Goal: Task Accomplishment & Management: Complete application form

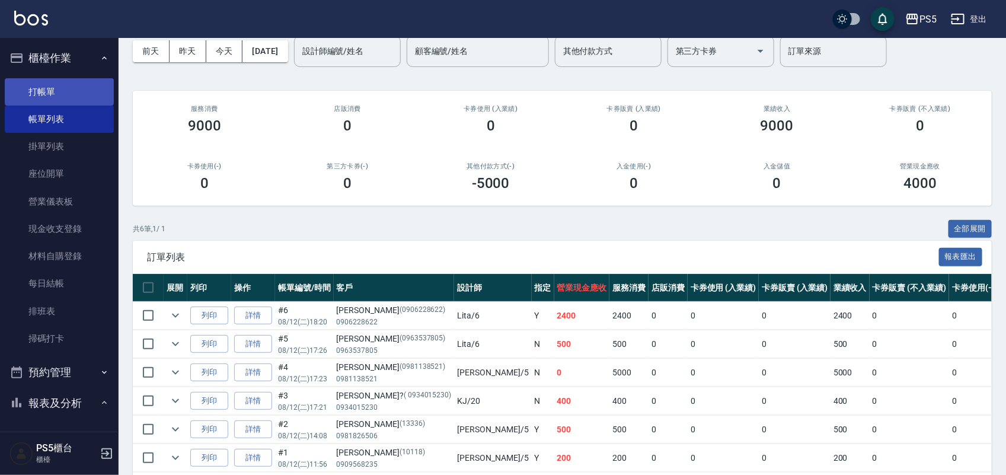
scroll to position [37, 0]
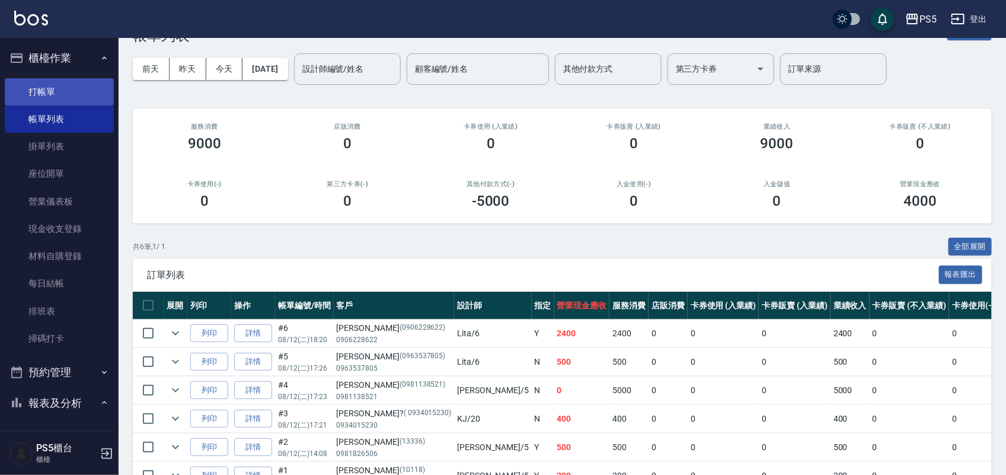
click at [47, 84] on link "打帳單" at bounding box center [59, 91] width 109 height 27
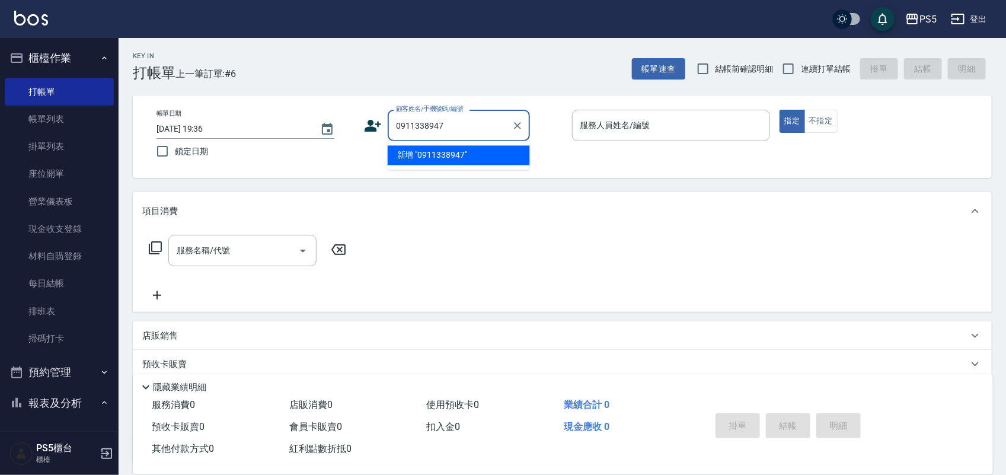
drag, startPoint x: 469, startPoint y: 128, endPoint x: 401, endPoint y: 125, distance: 68.2
click at [401, 125] on input "0911338947" at bounding box center [450, 125] width 114 height 21
drag, startPoint x: 397, startPoint y: 123, endPoint x: 481, endPoint y: 132, distance: 84.1
click at [481, 132] on input "0911338947" at bounding box center [450, 125] width 114 height 21
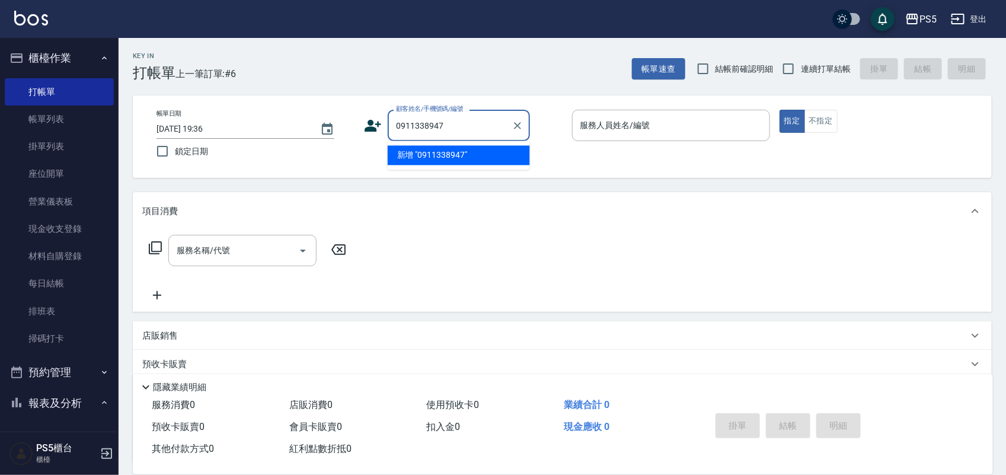
type input "0911338947"
click at [368, 126] on icon at bounding box center [373, 126] width 17 height 12
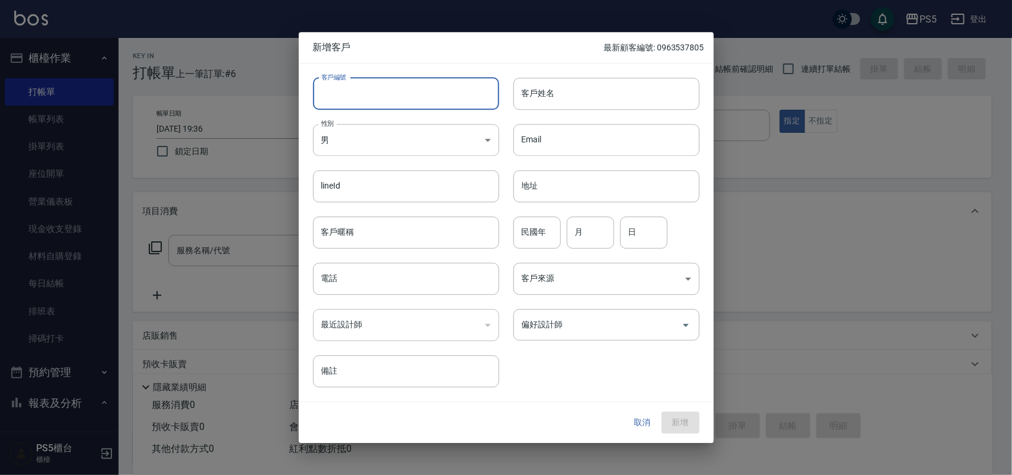
paste input "0911338947"
type input "0911338947"
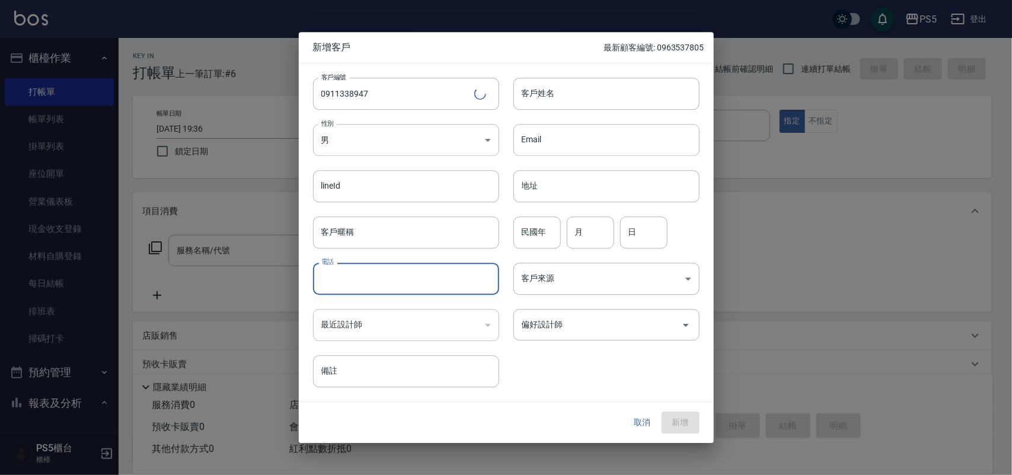
click at [410, 279] on input "電話" at bounding box center [406, 279] width 186 height 32
paste input "0911338947"
type input "0911338947"
click at [541, 100] on input "客戶姓名" at bounding box center [606, 94] width 186 height 32
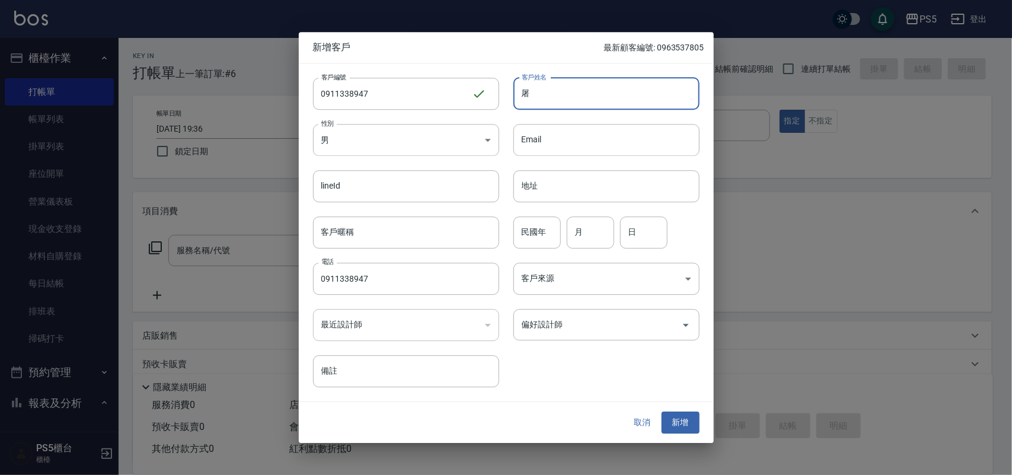
type input "屠"
click at [523, 232] on input "民國年" at bounding box center [536, 232] width 47 height 32
click at [522, 226] on input "民國年" at bounding box center [536, 232] width 47 height 32
type input "76"
type input "6"
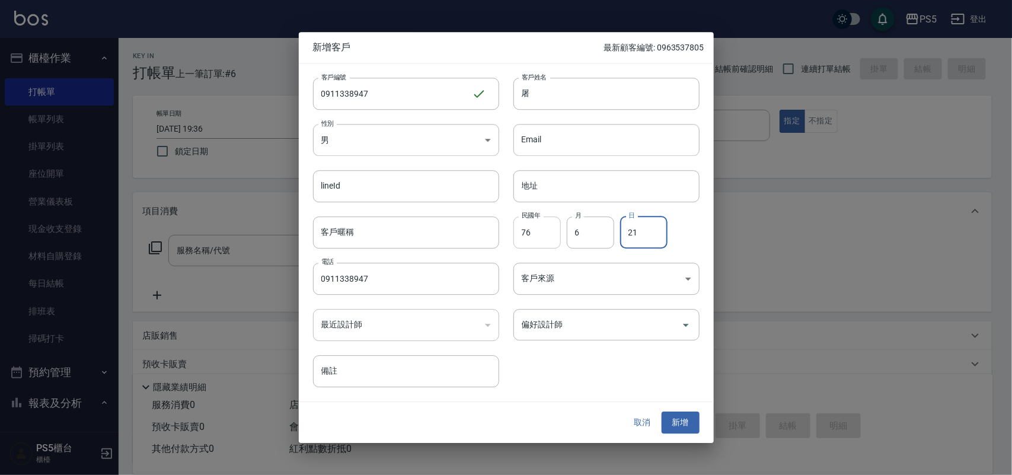
type input "2"
type input "11"
click at [672, 419] on button "新增" at bounding box center [681, 423] width 38 height 22
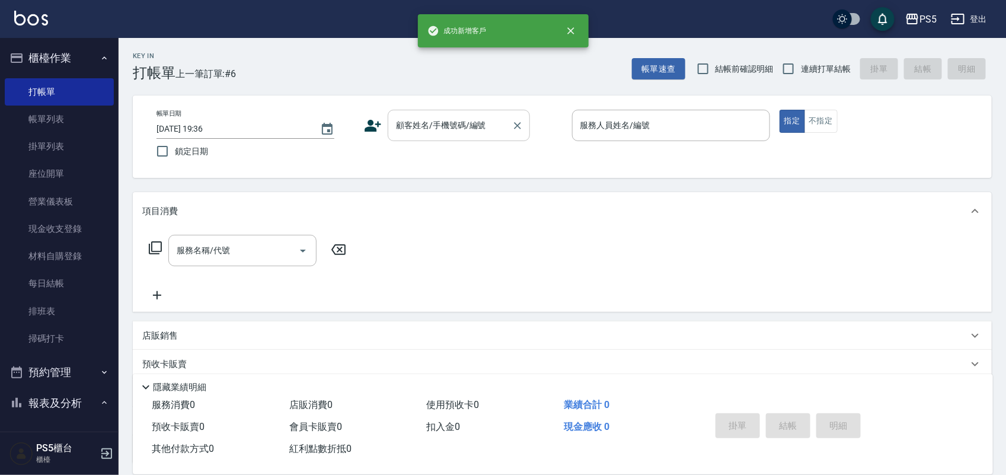
click at [467, 111] on div "顧客姓名/手機號碼/編號" at bounding box center [459, 125] width 142 height 31
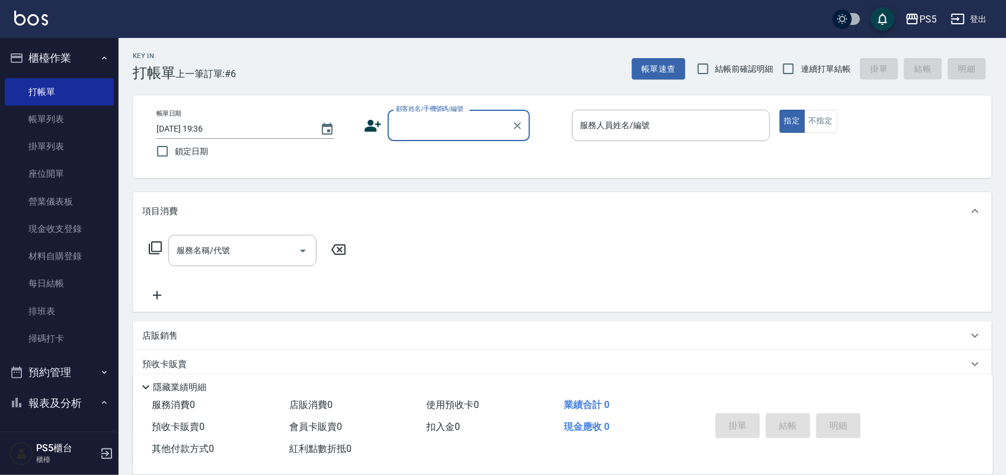
drag, startPoint x: 467, startPoint y: 111, endPoint x: 458, endPoint y: 120, distance: 12.2
click at [458, 120] on input "顧客姓名/手機號碼/編號" at bounding box center [450, 125] width 114 height 21
click at [401, 119] on input "顧客姓名/手機號碼/編號" at bounding box center [450, 125] width 114 height 21
paste input "0911338947"
click at [470, 146] on li "屠/0911338947/0911338947" at bounding box center [459, 156] width 142 height 20
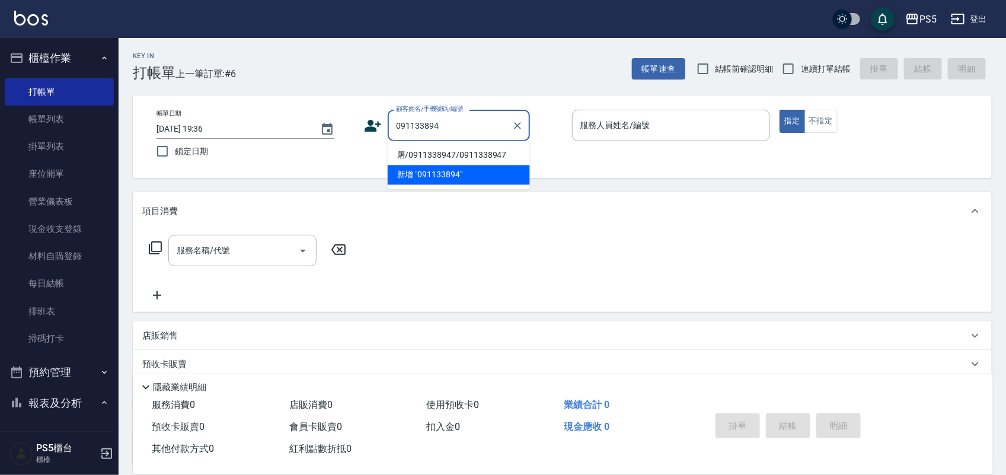
type input "屠/0911338947/0911338947"
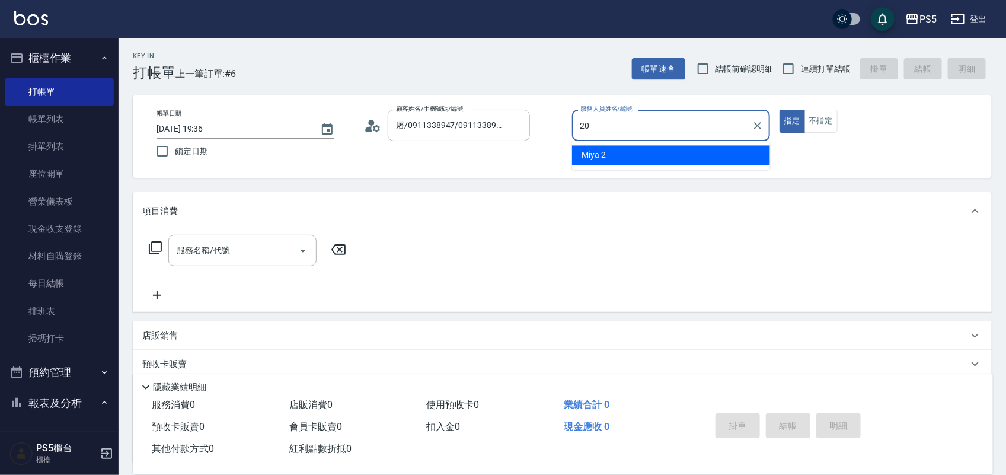
type input "KJ-20"
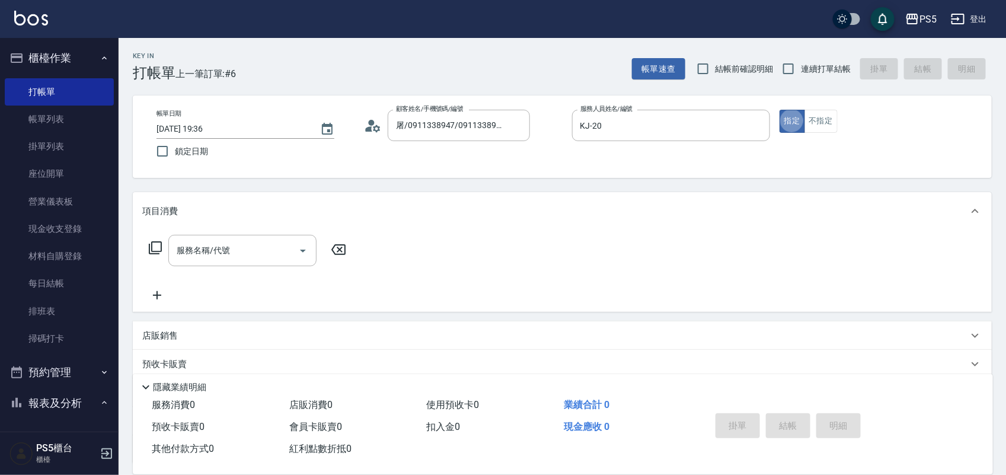
type button "true"
click at [831, 117] on button "不指定" at bounding box center [821, 121] width 33 height 23
click at [261, 241] on input "服務名稱/代號" at bounding box center [234, 250] width 120 height 21
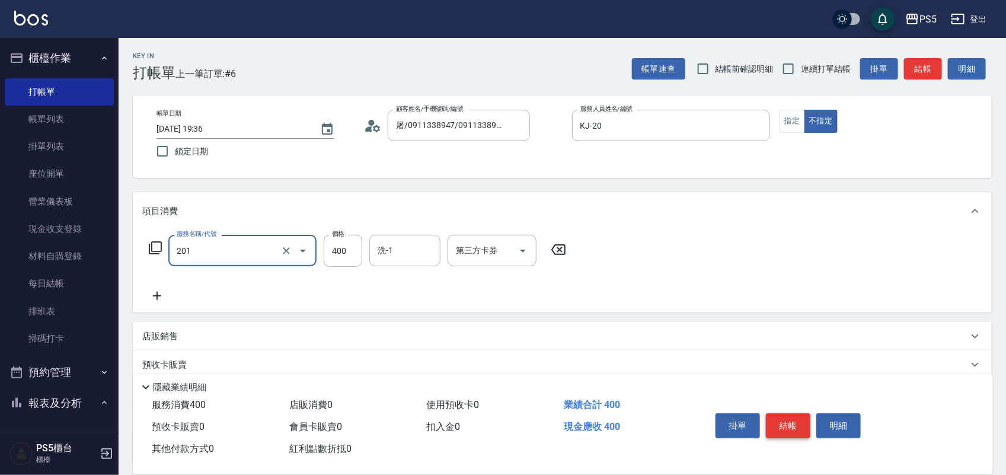
type input "洗剪400(201)"
click at [805, 418] on button "結帳" at bounding box center [788, 425] width 44 height 25
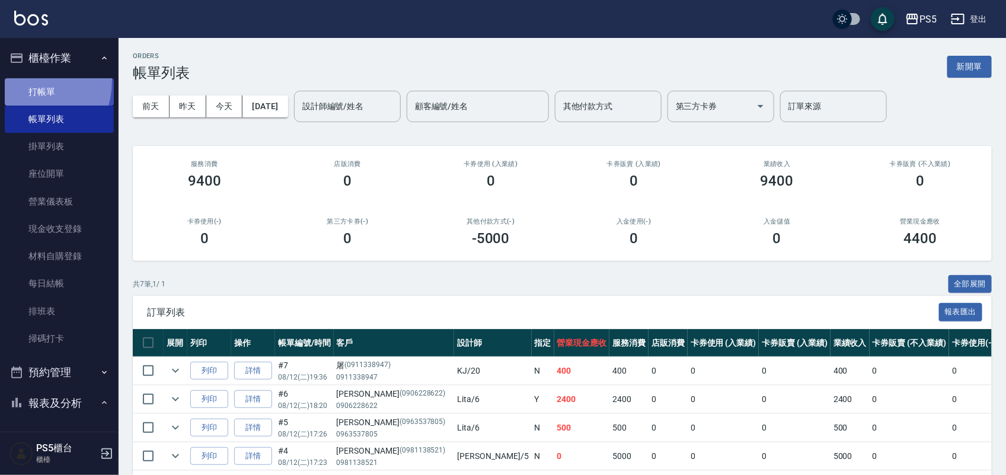
click at [23, 80] on link "打帳單" at bounding box center [59, 91] width 109 height 27
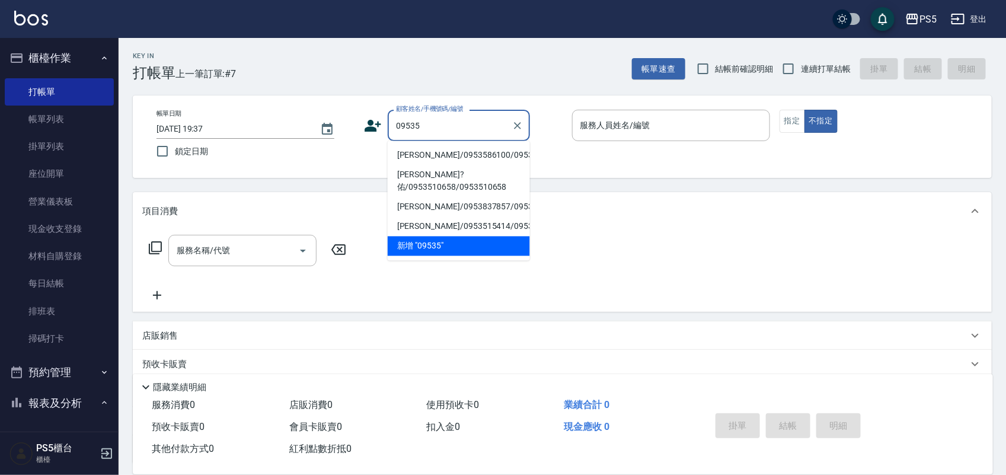
click at [439, 160] on li "[PERSON_NAME]/0953586100/0953586100" at bounding box center [459, 156] width 142 height 20
type input "[PERSON_NAME]/0953586100/0953586100"
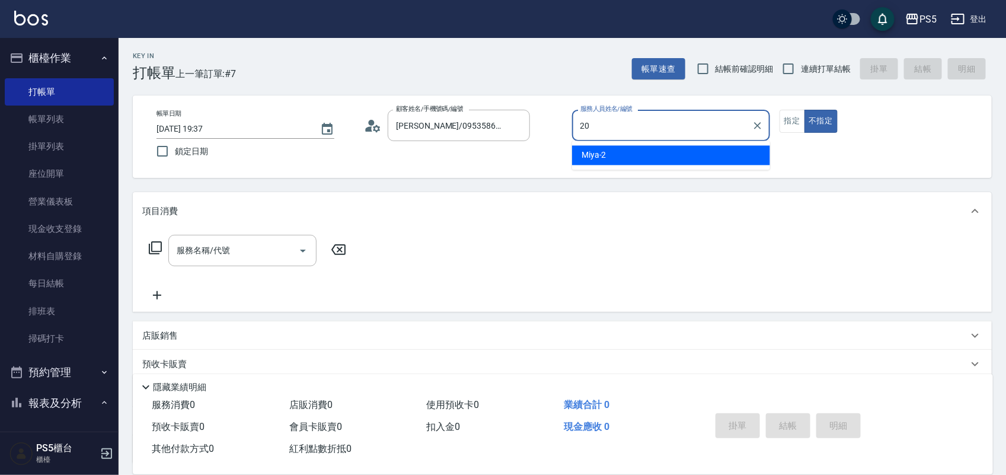
type input "KJ-20"
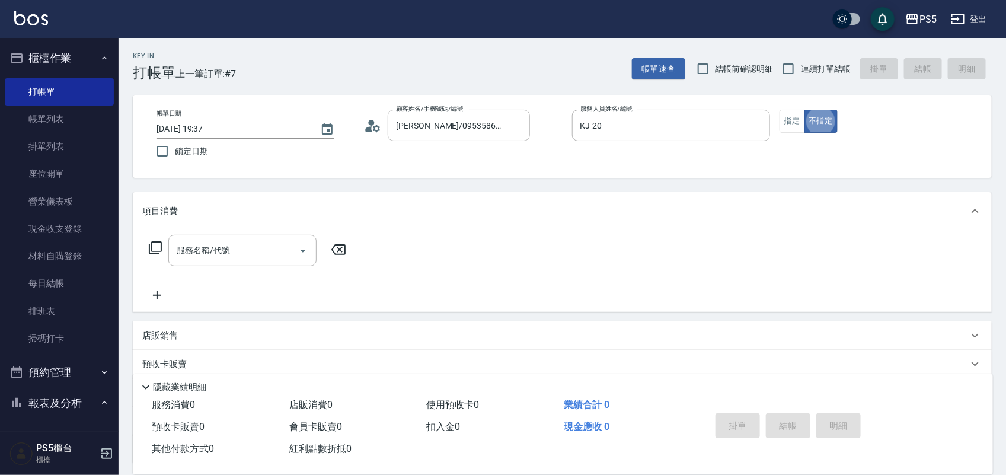
type button "false"
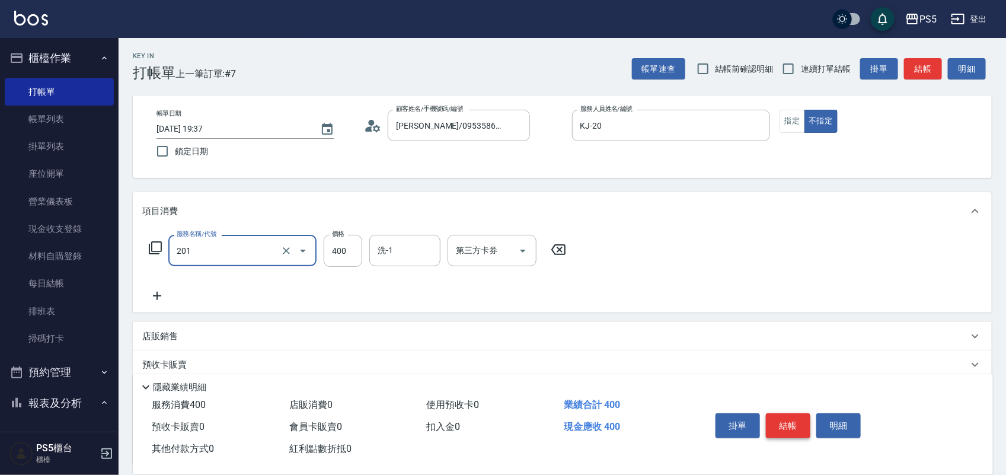
type input "洗剪400(201)"
click at [777, 417] on button "結帳" at bounding box center [788, 425] width 44 height 25
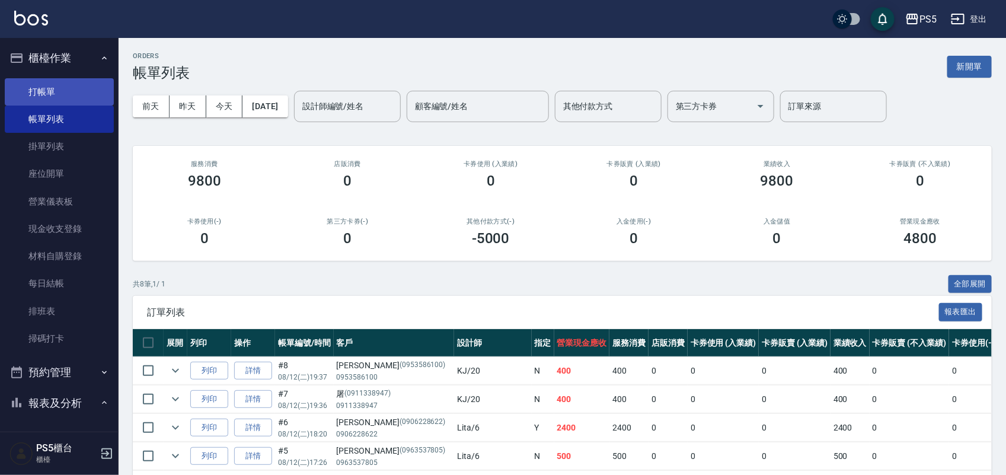
click at [58, 88] on link "打帳單" at bounding box center [59, 91] width 109 height 27
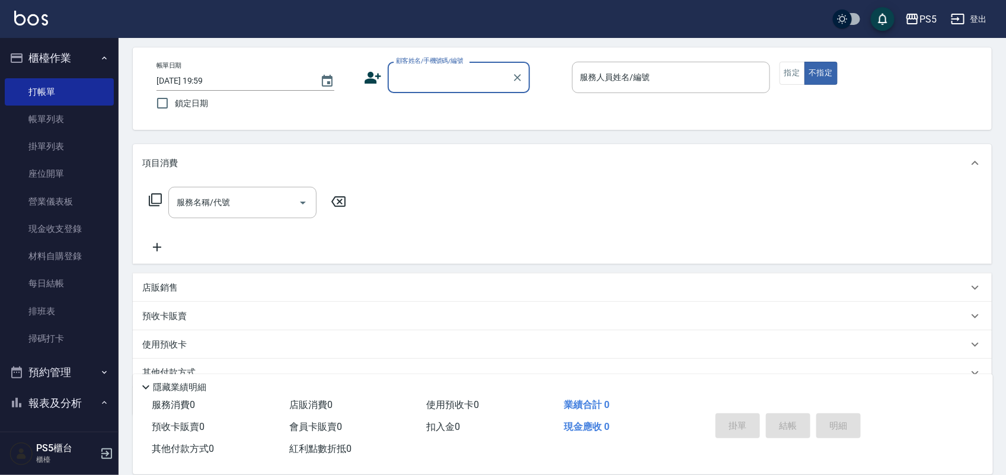
scroll to position [74, 0]
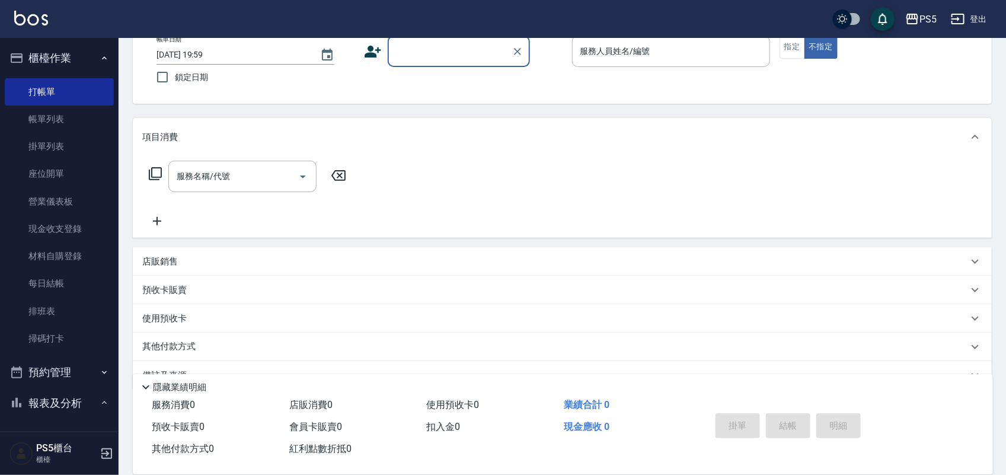
click at [178, 267] on div "店販銷售" at bounding box center [555, 262] width 826 height 12
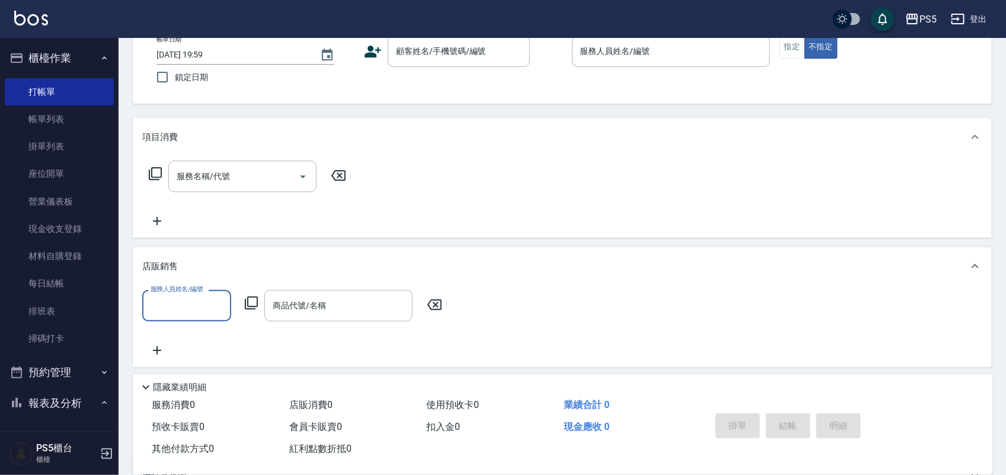
scroll to position [0, 0]
click at [309, 302] on div "商品代號/名稱 商品代號/名稱" at bounding box center [338, 305] width 148 height 31
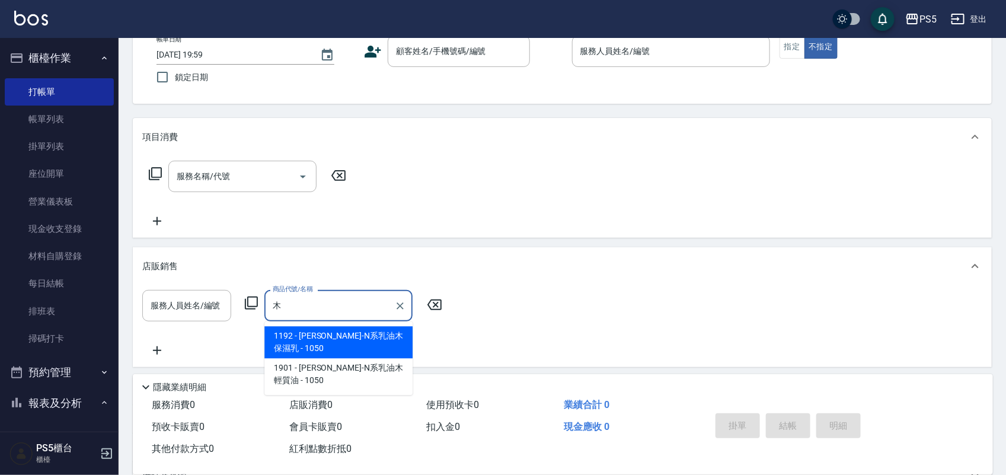
type input "慕"
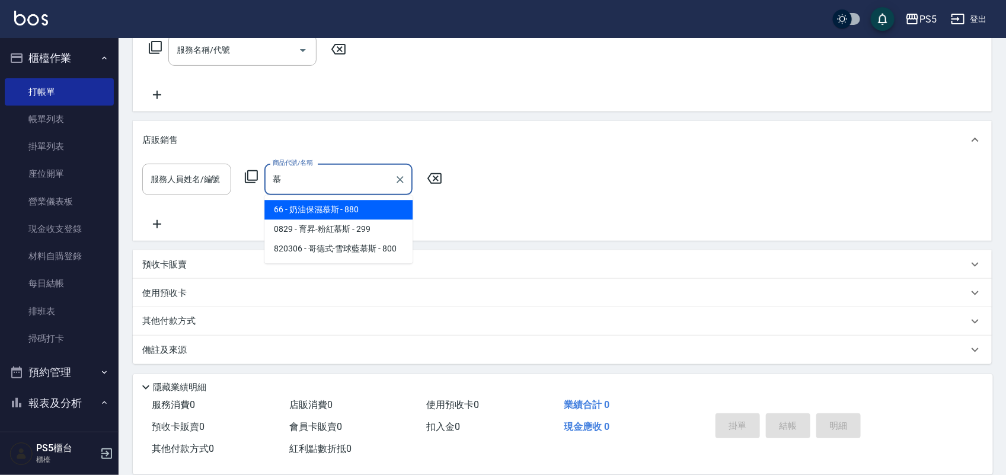
scroll to position [202, 0]
